Goal: Information Seeking & Learning: Learn about a topic

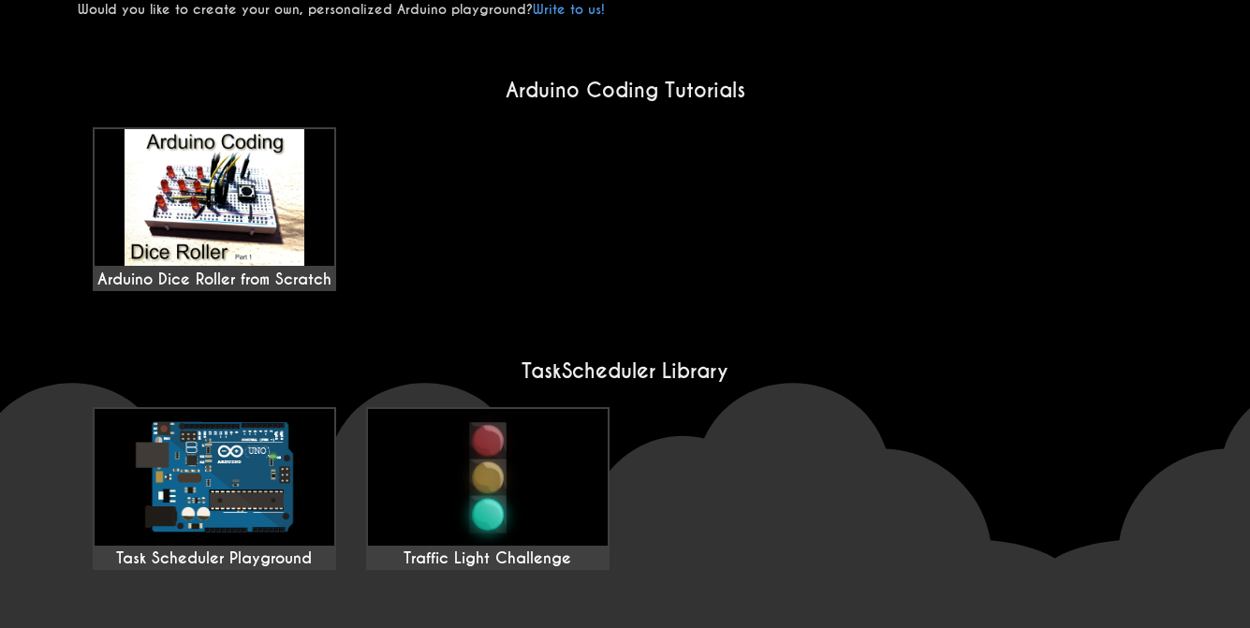
scroll to position [1262, 0]
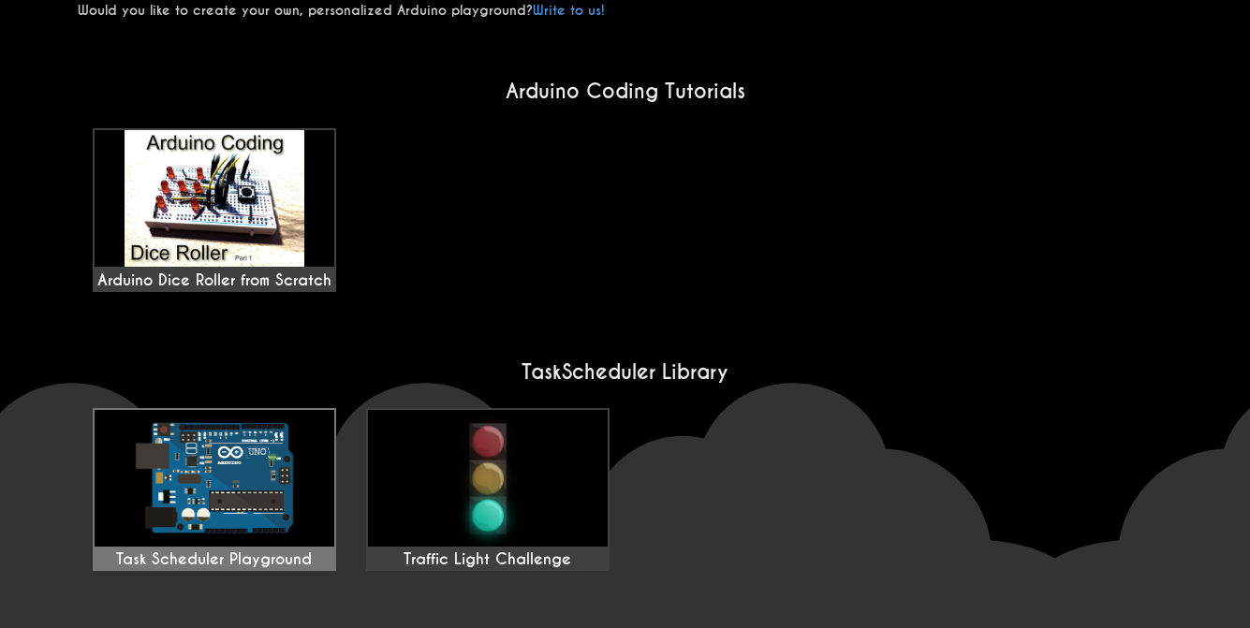
click at [284, 497] on img at bounding box center [215, 478] width 240 height 137
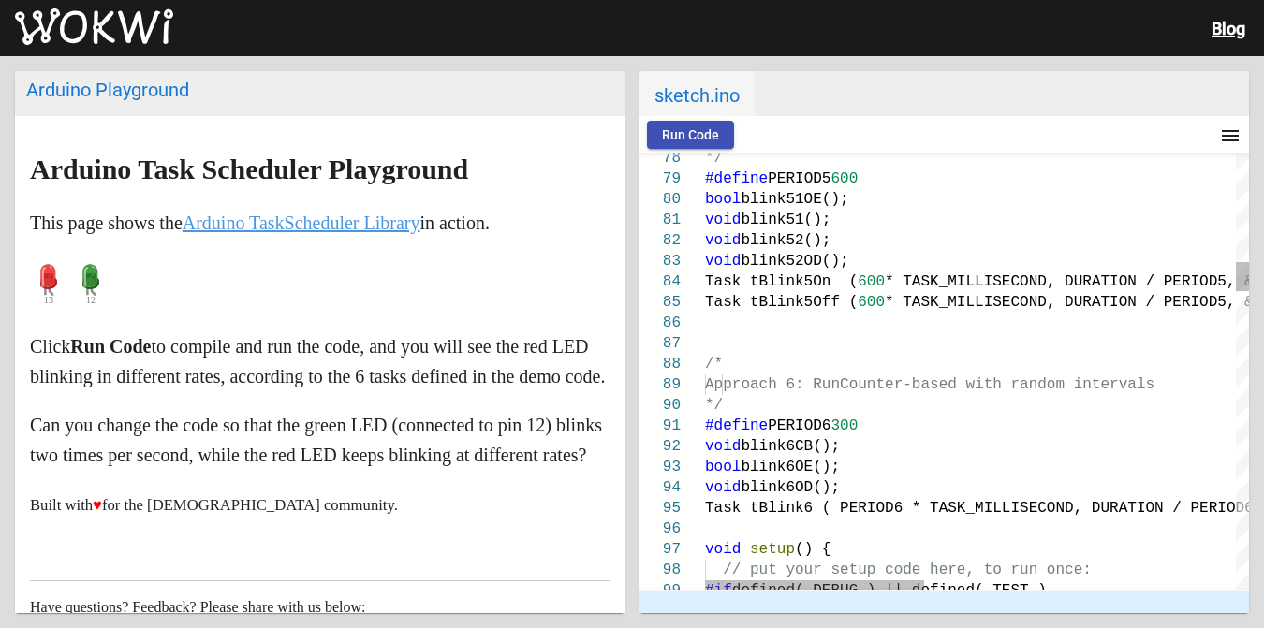
click at [1261, 227] on div "Arduino Playground Arduino Task Scheduler Playground This page shows the Arduin…" at bounding box center [632, 342] width 1264 height 572
type textarea "void blink51(); void blink52(); void blink52OD(); Task tBlink5On ( 600 * TASK_M…"
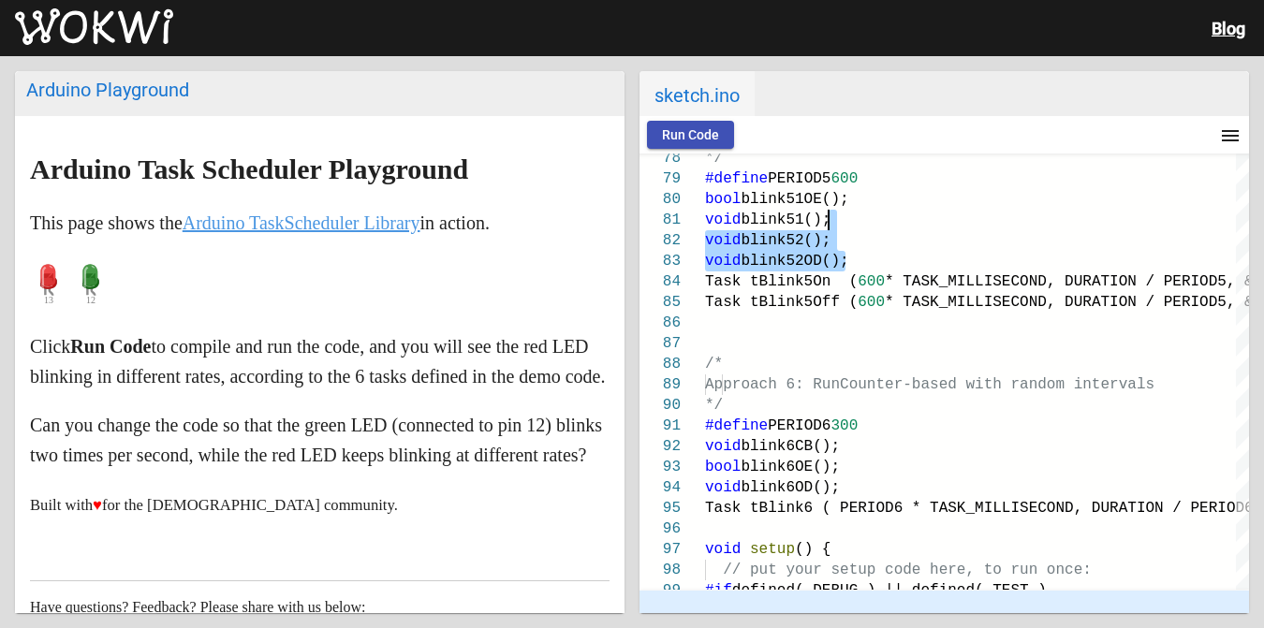
scroll to position [0, 847]
click at [1174, 96] on h2 "sketch.ino" at bounding box center [943, 93] width 609 height 45
